Goal: Find specific page/section: Find specific page/section

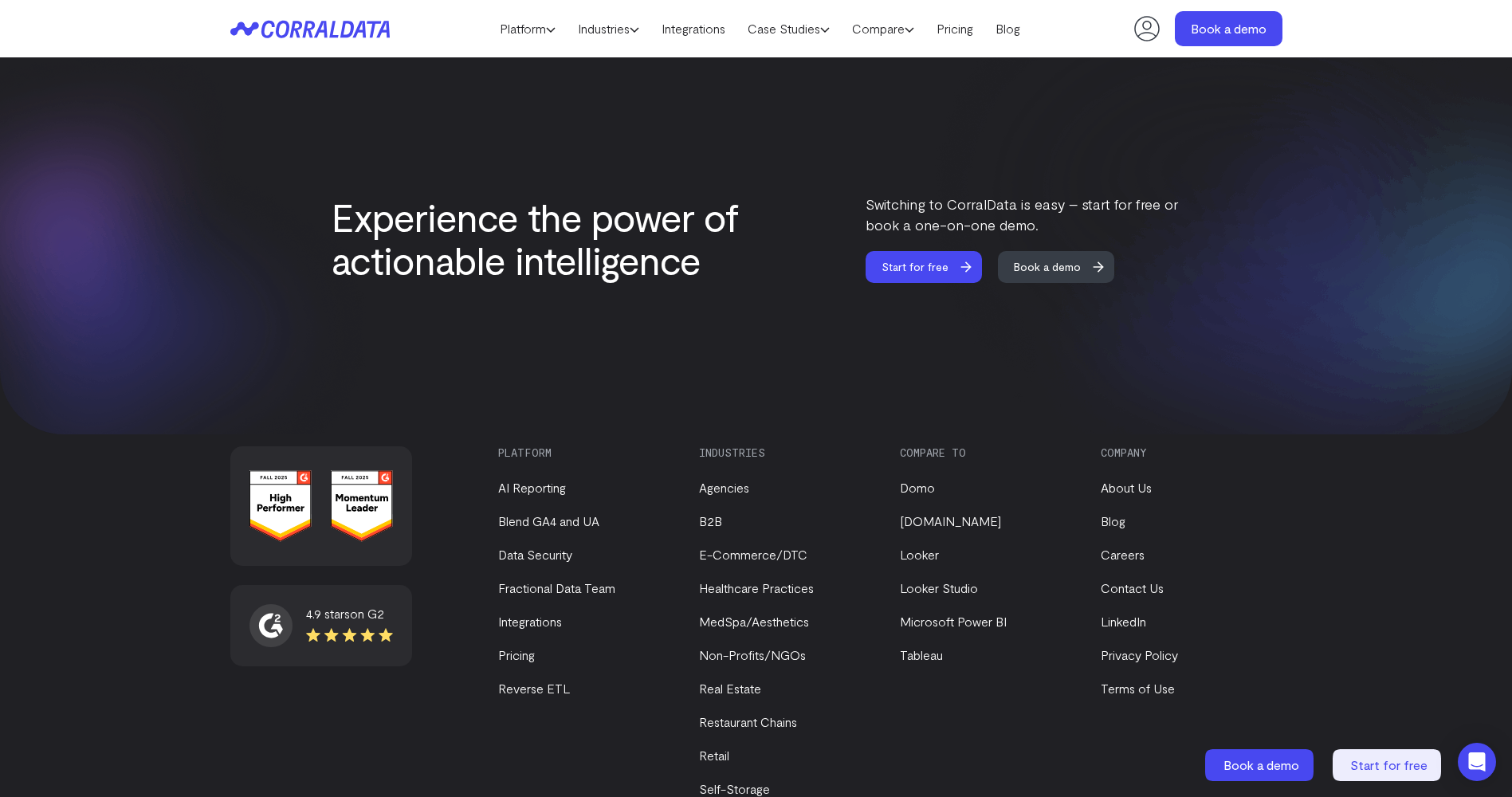
scroll to position [6700, 0]
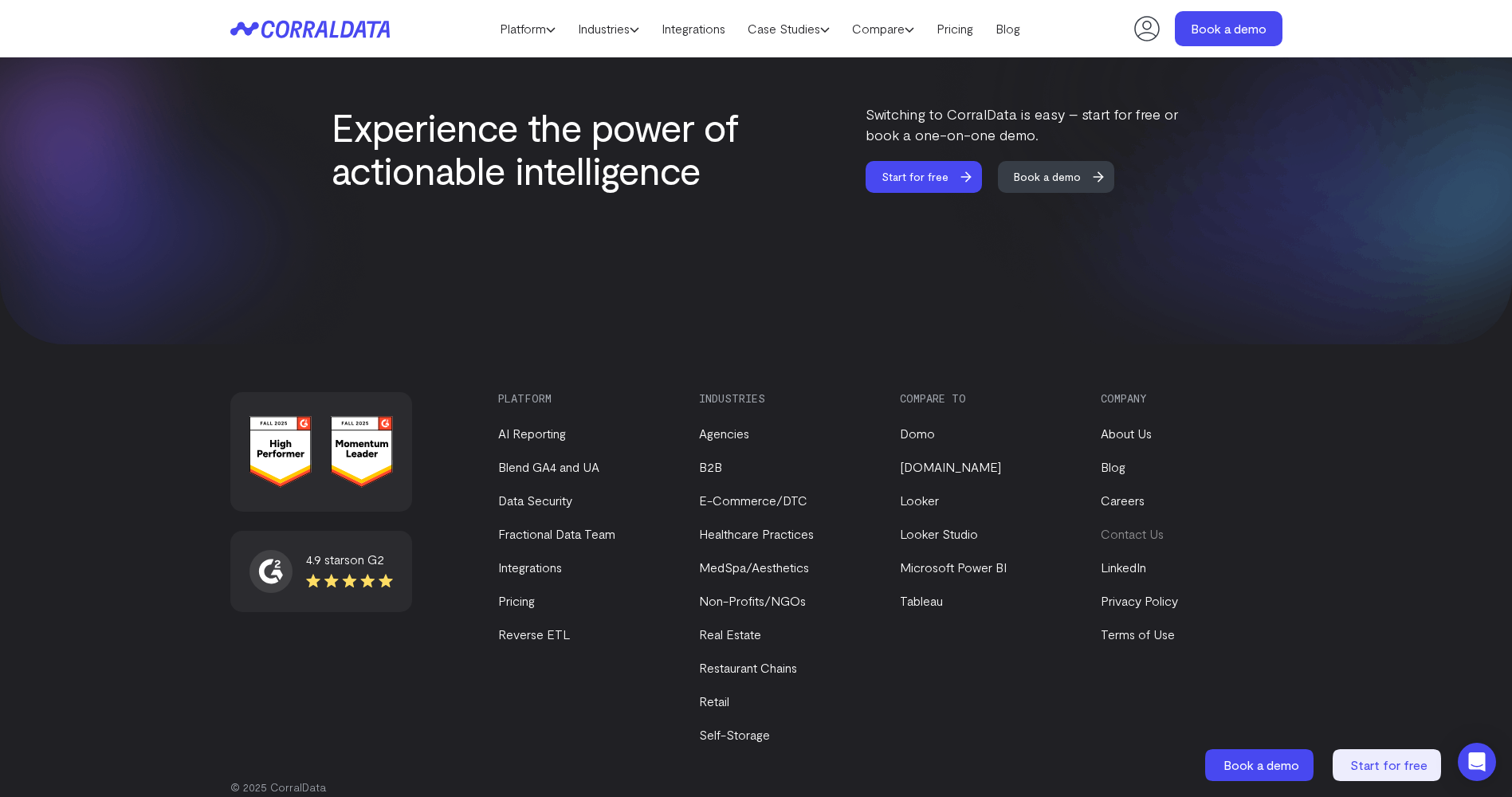
click at [1136, 526] on link "Contact Us" at bounding box center [1132, 534] width 63 height 16
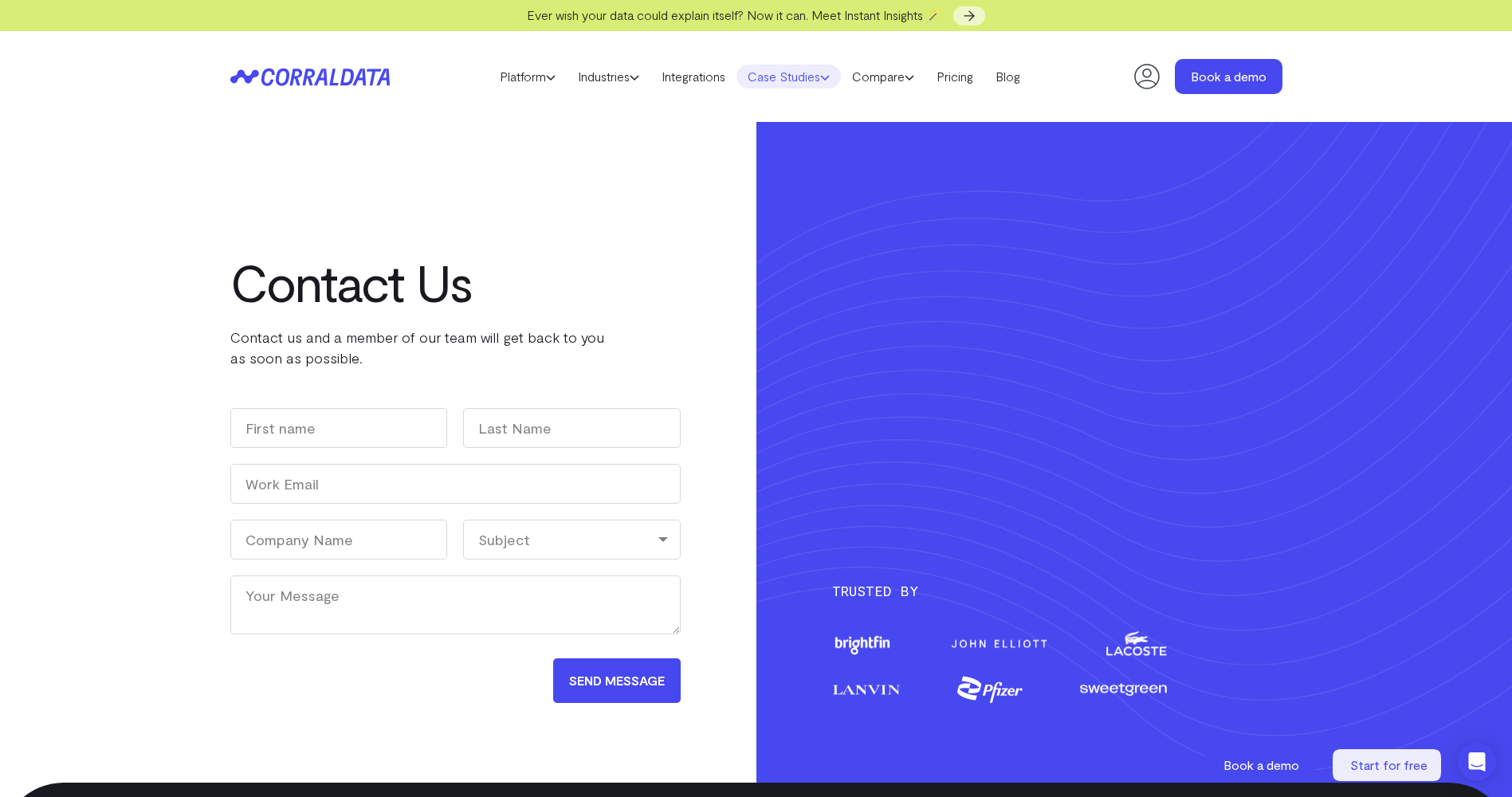
click at [829, 77] on use at bounding box center [824, 78] width 8 height 4
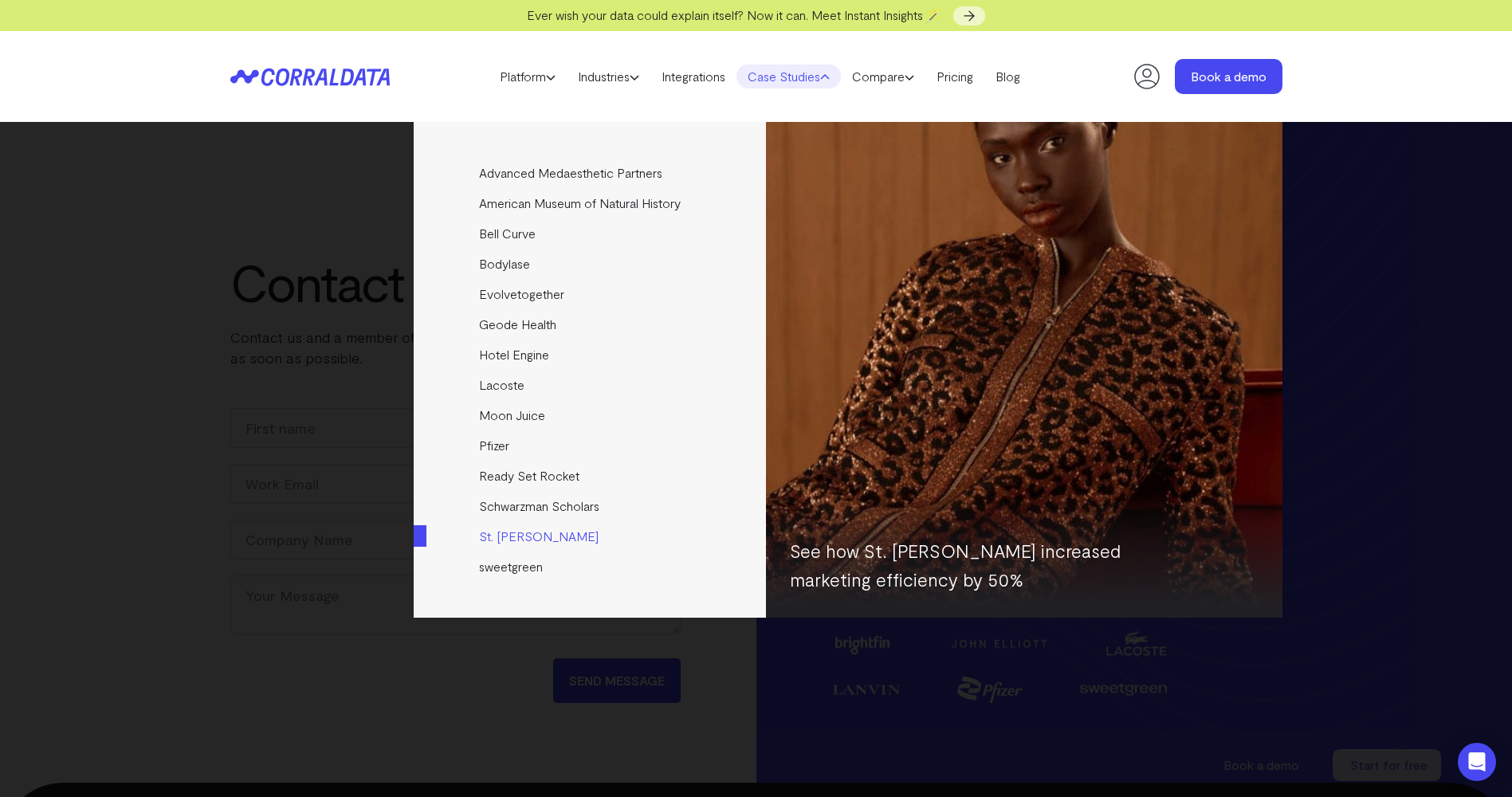
click at [508, 534] on link "St. [PERSON_NAME]" at bounding box center [591, 536] width 355 height 30
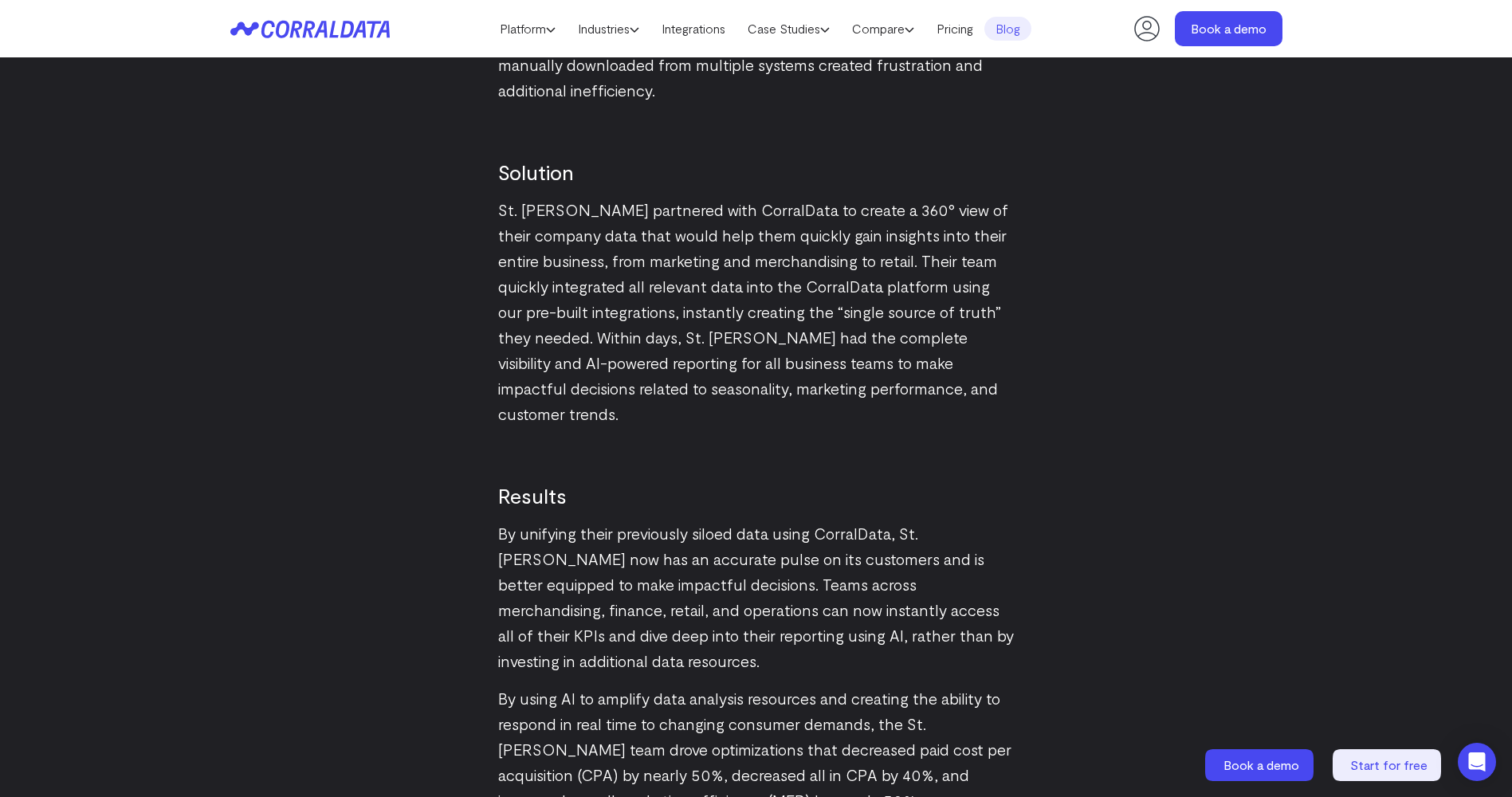
scroll to position [2156, 0]
